Goal: Task Accomplishment & Management: Complete application form

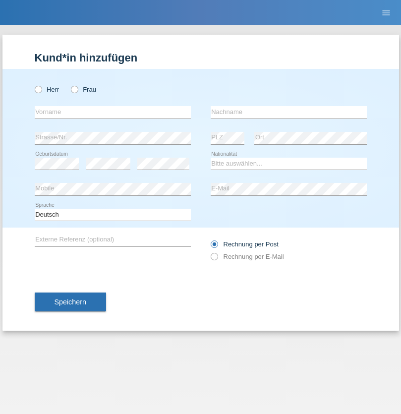
radio input "true"
click at [113, 112] on input "text" at bounding box center [113, 112] width 156 height 12
type input "Kevin"
click at [289, 112] on input "text" at bounding box center [289, 112] width 156 height 12
type input "Ferhati"
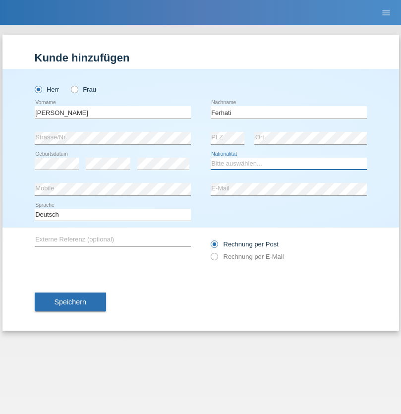
select select "DE"
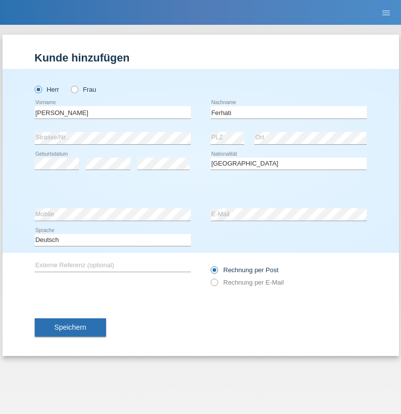
select select "C"
select select "14"
select select "02"
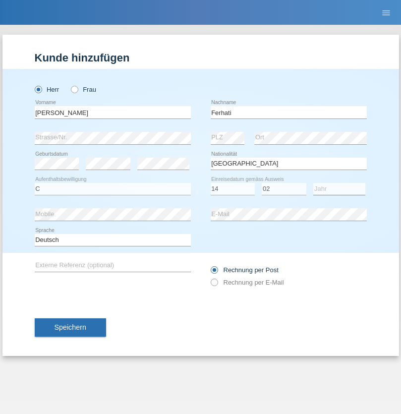
select select "2021"
select select "en"
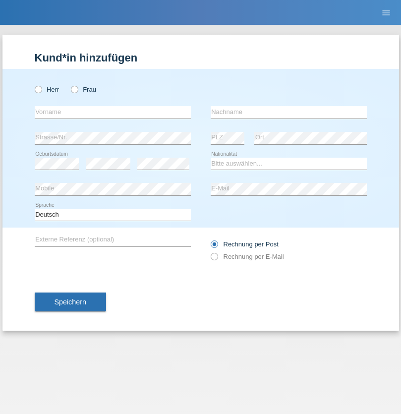
radio input "true"
click at [113, 112] on input "text" at bounding box center [113, 112] width 156 height 12
type input "firat"
click at [289, 112] on input "text" at bounding box center [289, 112] width 156 height 12
type input "kara"
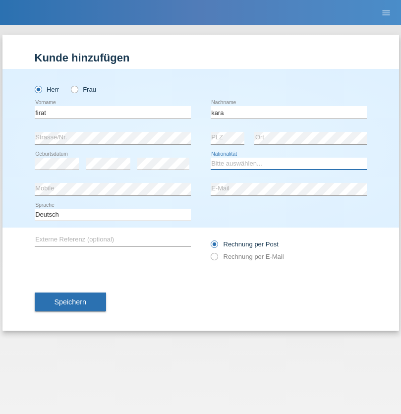
select select "CH"
radio input "true"
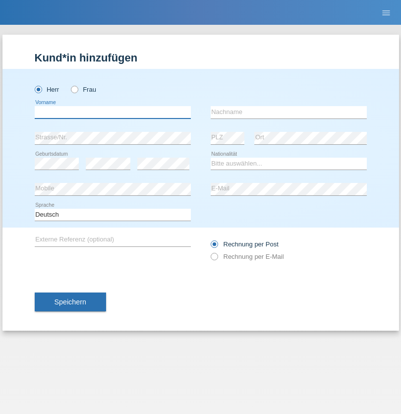
click at [113, 112] on input "text" at bounding box center [113, 112] width 156 height 12
type input "Bogdan"
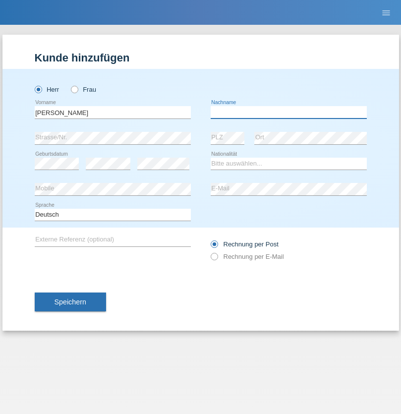
click at [289, 112] on input "text" at bounding box center [289, 112] width 156 height 12
type input "Cristian"
select select "RO"
select select "C"
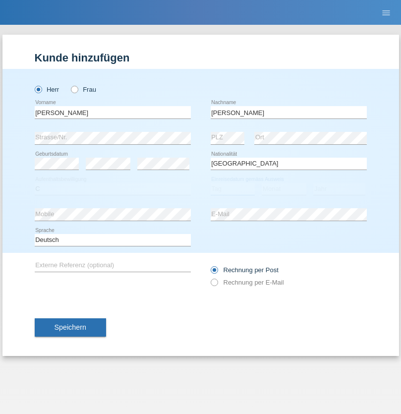
select select "11"
select select "02"
select select "2011"
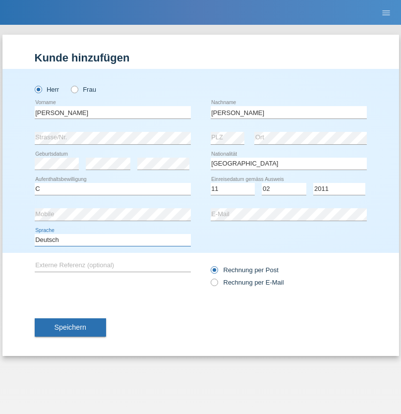
select select "en"
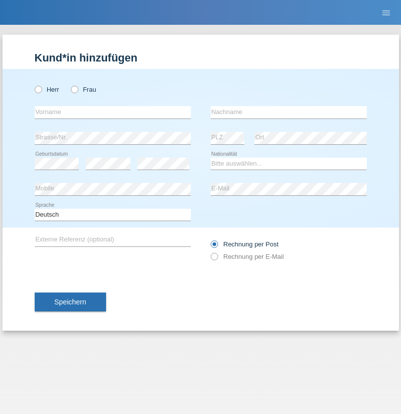
radio input "true"
click at [113, 112] on input "text" at bounding box center [113, 112] width 156 height 12
type input "[PERSON_NAME]"
click at [289, 112] on input "text" at bounding box center [289, 112] width 156 height 12
type input "Ymeri"
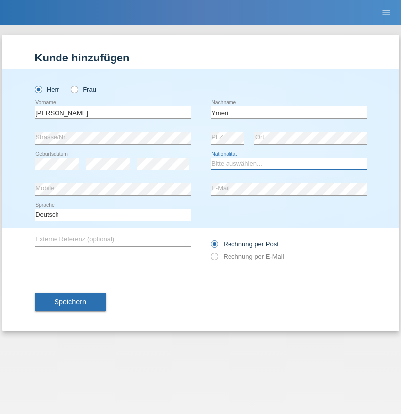
select select "XK"
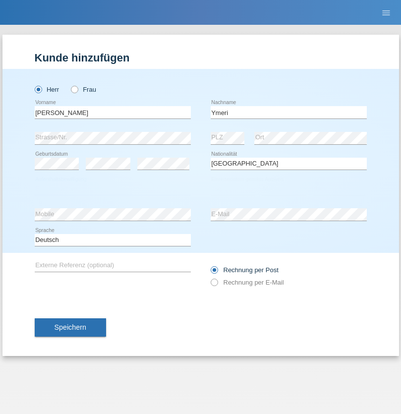
select select "C"
select select "21"
select select "03"
select select "1991"
